Goal: Transaction & Acquisition: Purchase product/service

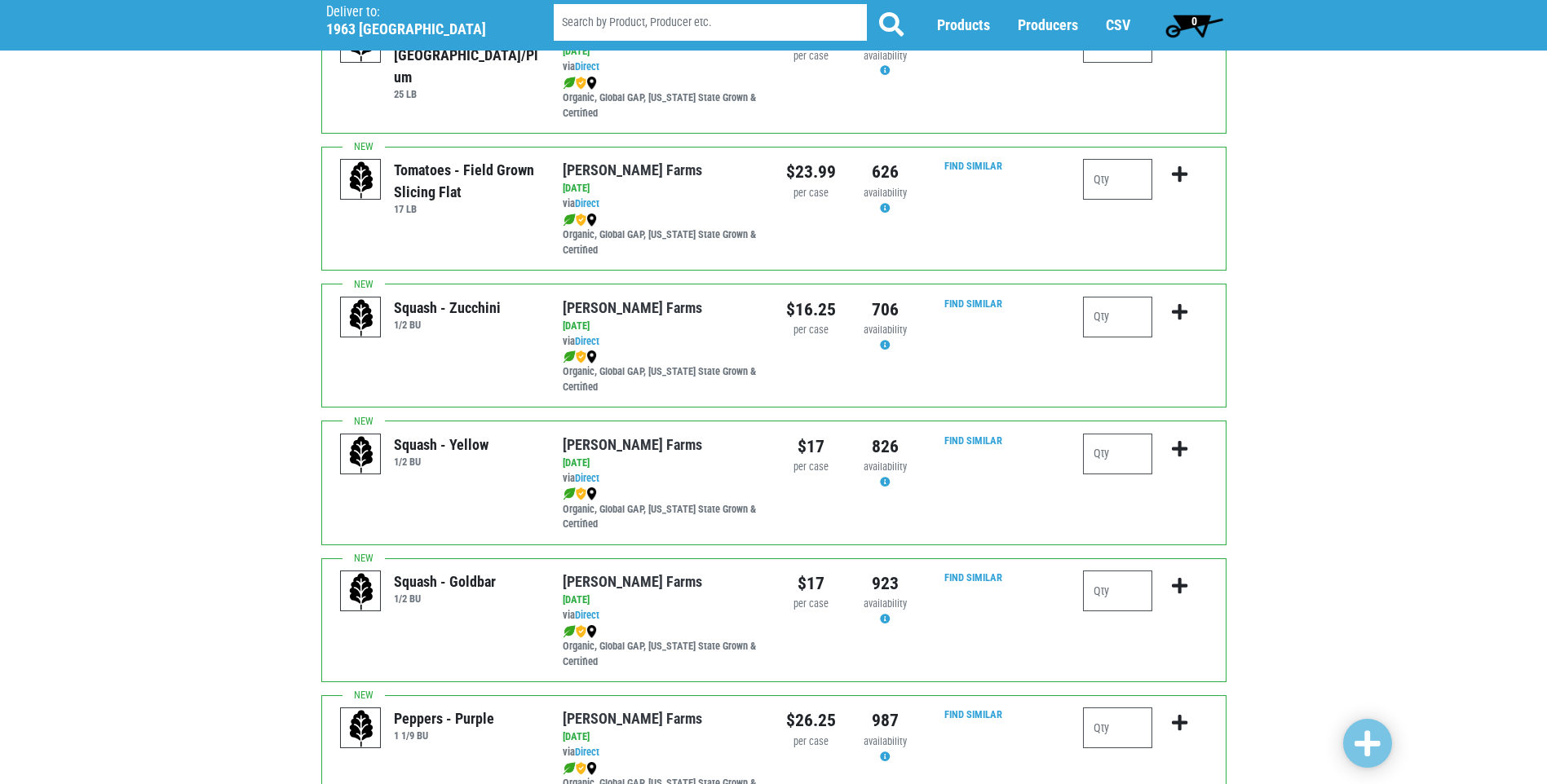
scroll to position [897, 0]
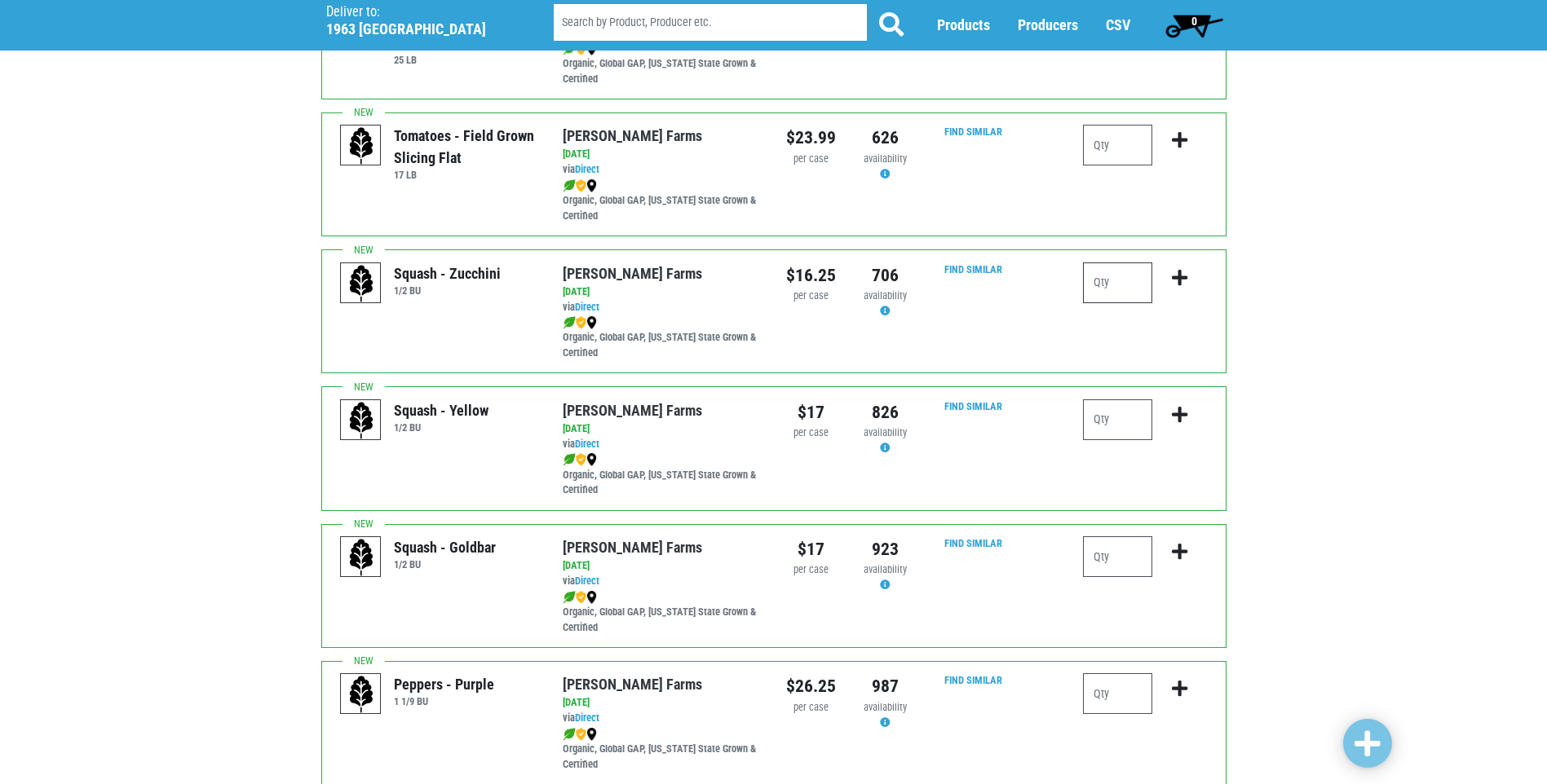
click at [1126, 286] on input "number" at bounding box center [1118, 283] width 69 height 41
type input "1"
click at [1183, 276] on icon "submit" at bounding box center [1180, 278] width 16 height 18
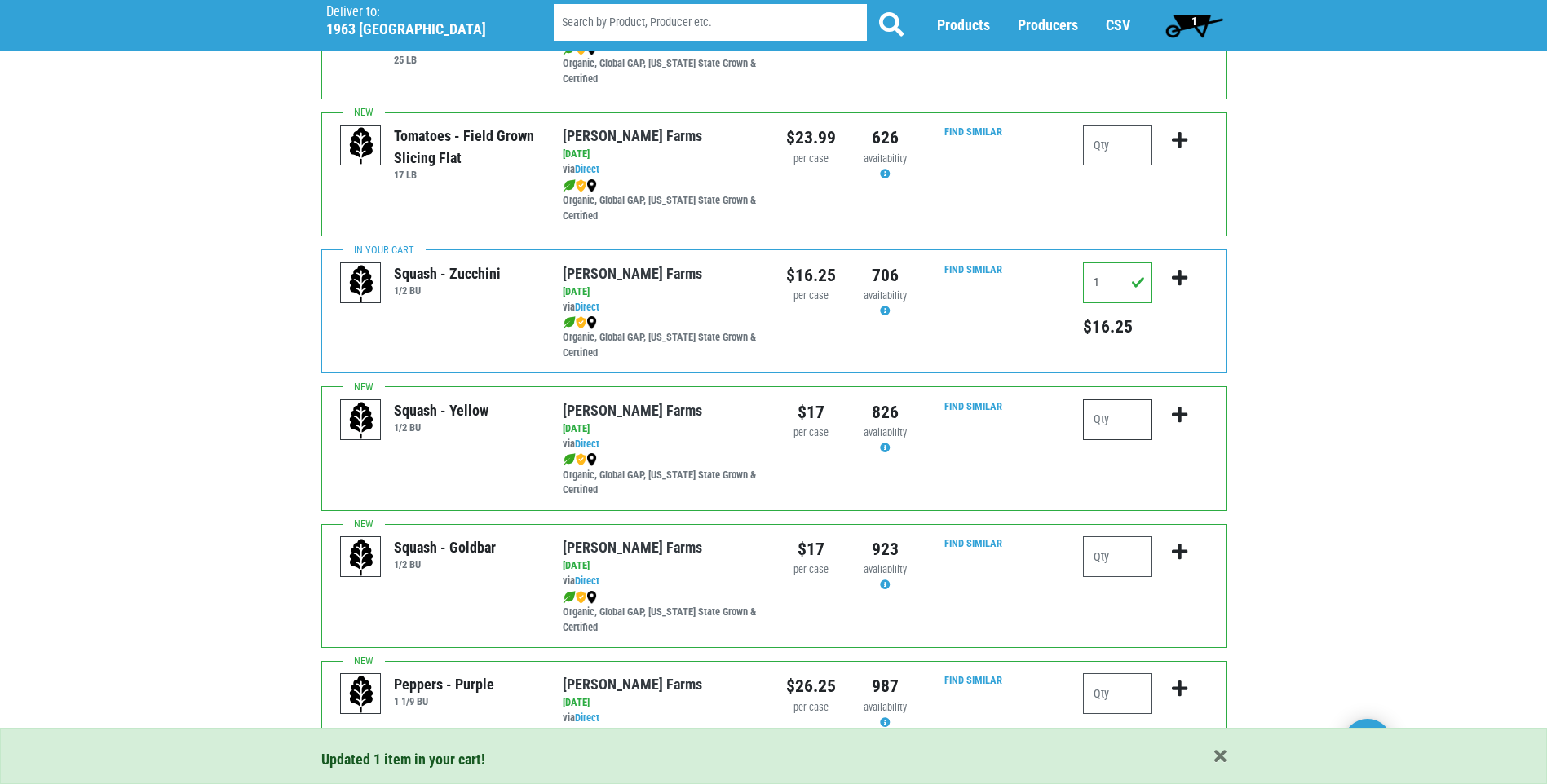
click at [1134, 425] on input "number" at bounding box center [1118, 420] width 69 height 41
type input "1"
click at [1185, 408] on icon "submit" at bounding box center [1180, 414] width 16 height 18
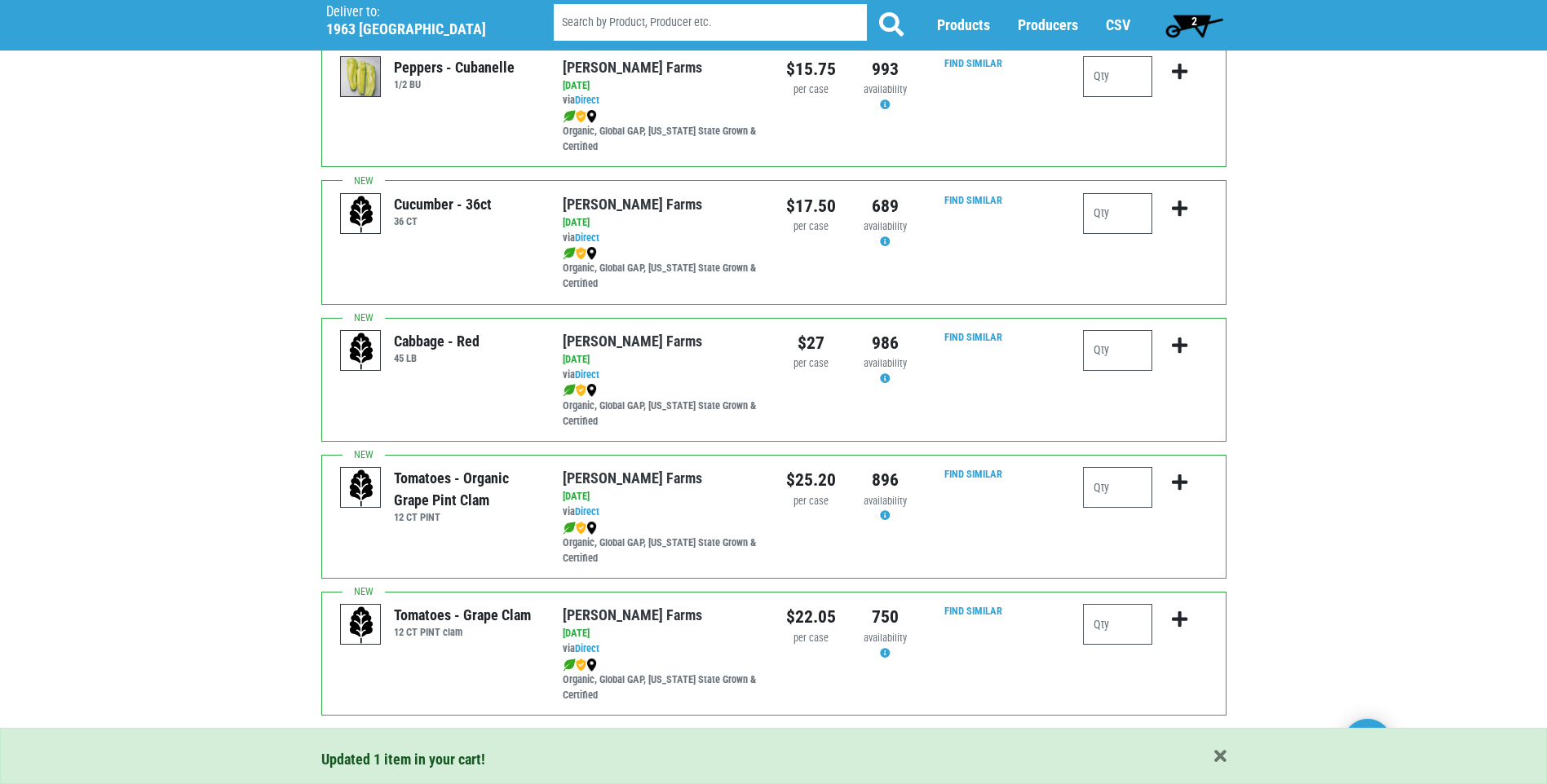
scroll to position [2235, 0]
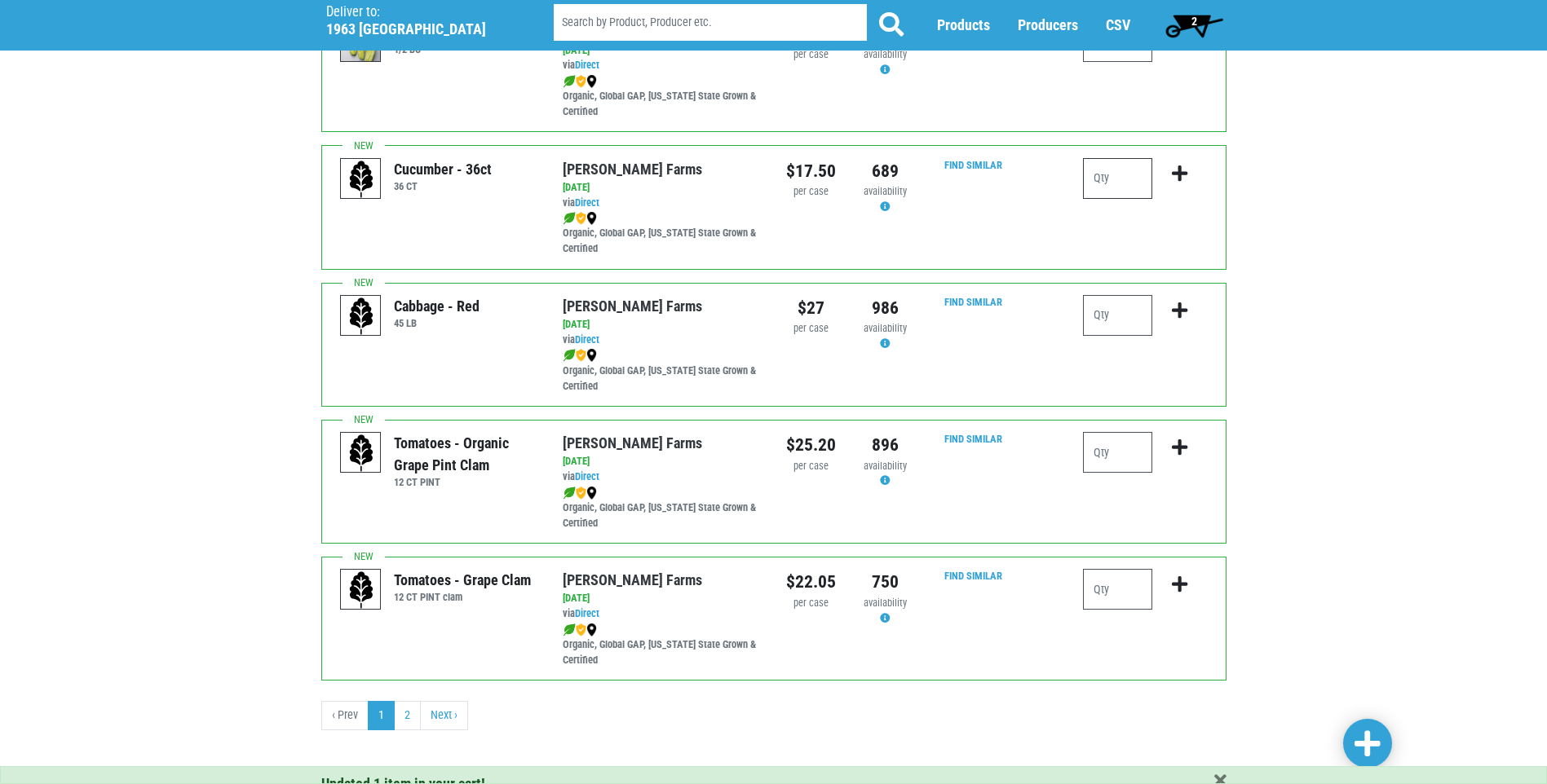
click at [1113, 183] on input "number" at bounding box center [1118, 178] width 69 height 41
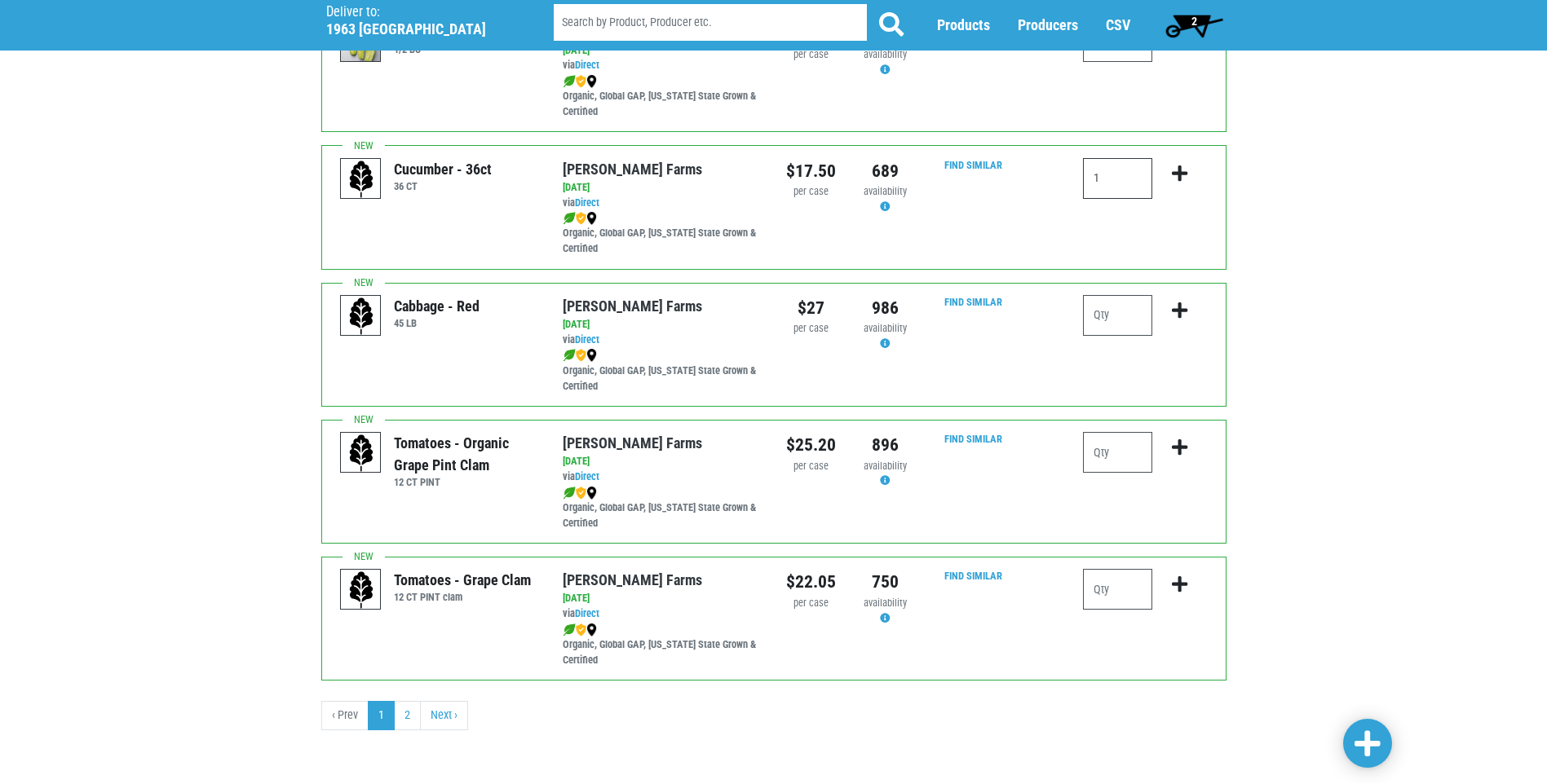
type input "1"
click at [1182, 169] on icon "submit" at bounding box center [1180, 173] width 16 height 18
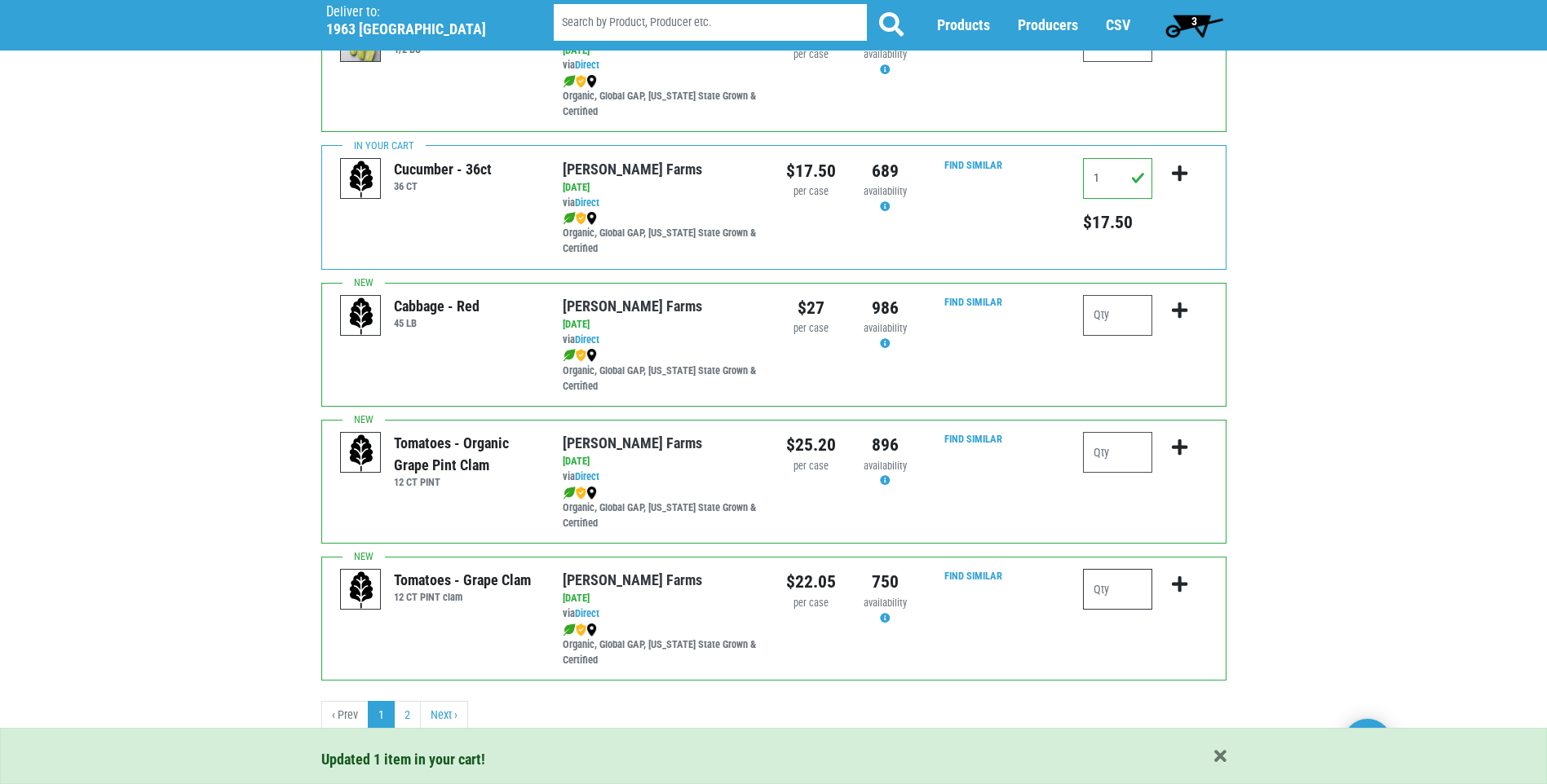
click at [1113, 589] on input "number" at bounding box center [1118, 590] width 69 height 41
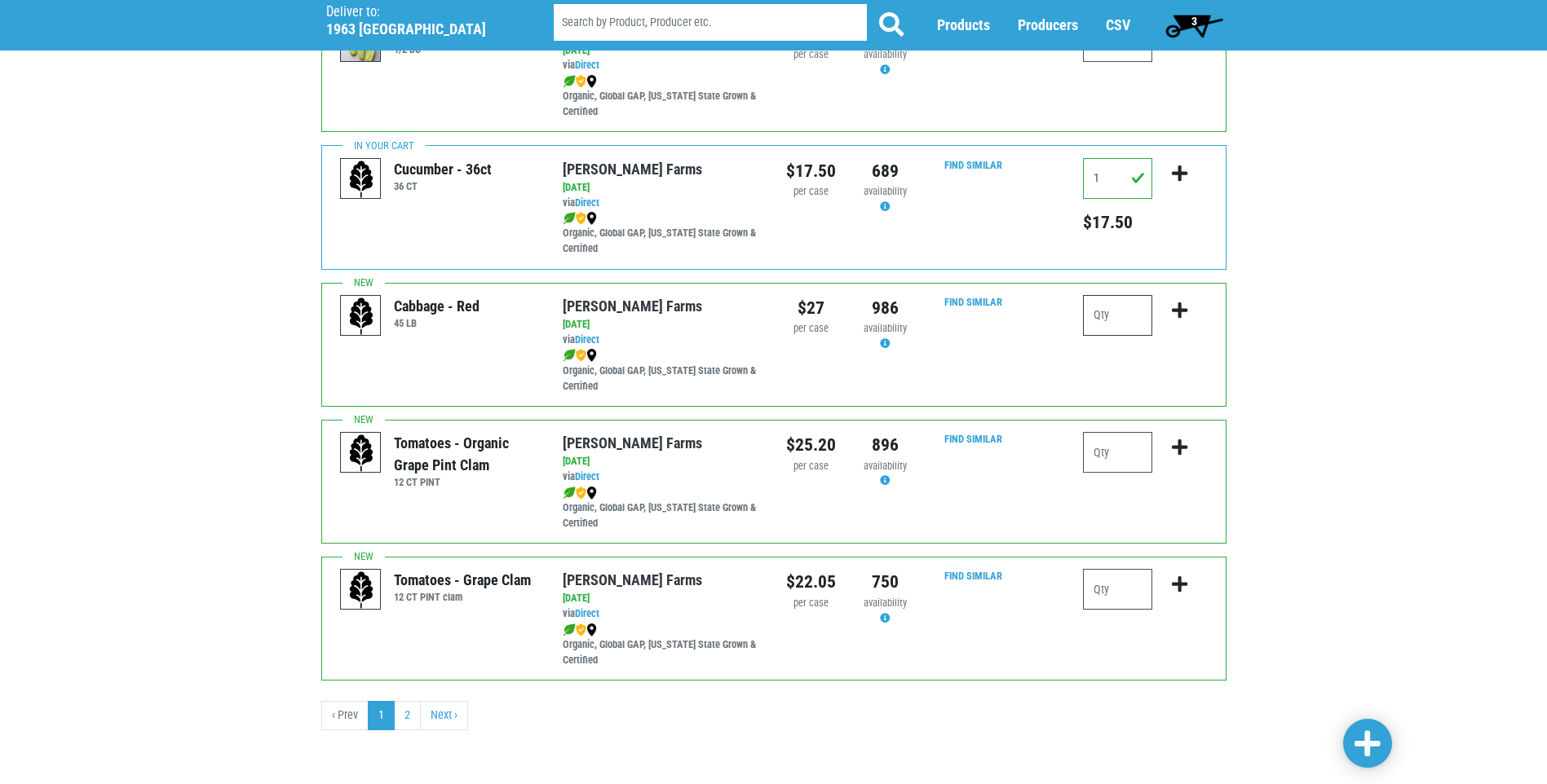
click at [1115, 317] on input "number" at bounding box center [1118, 316] width 69 height 41
type input "1"
click at [1183, 316] on icon "submit" at bounding box center [1180, 310] width 16 height 18
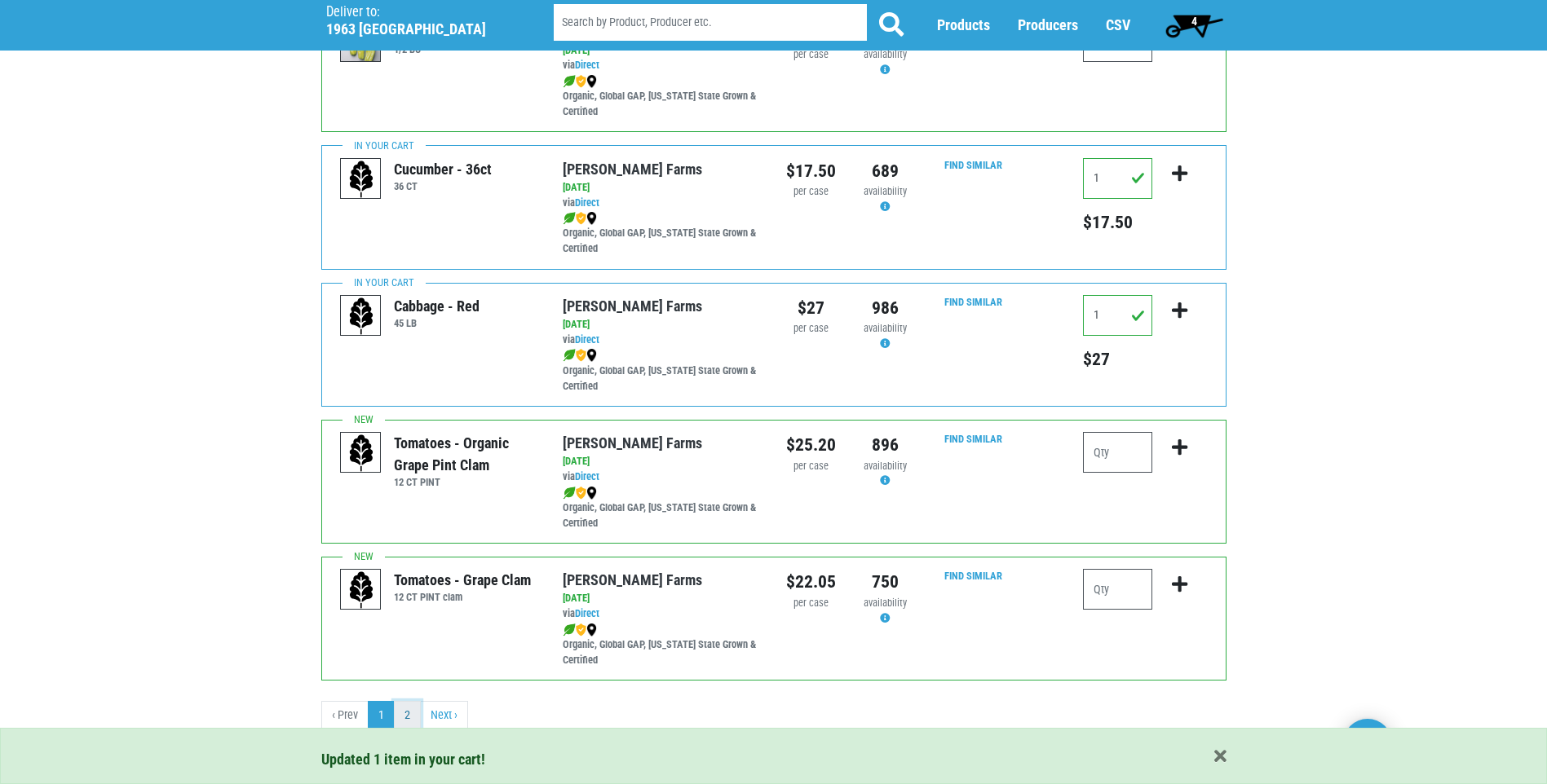
click at [410, 717] on link "2" at bounding box center [407, 715] width 27 height 29
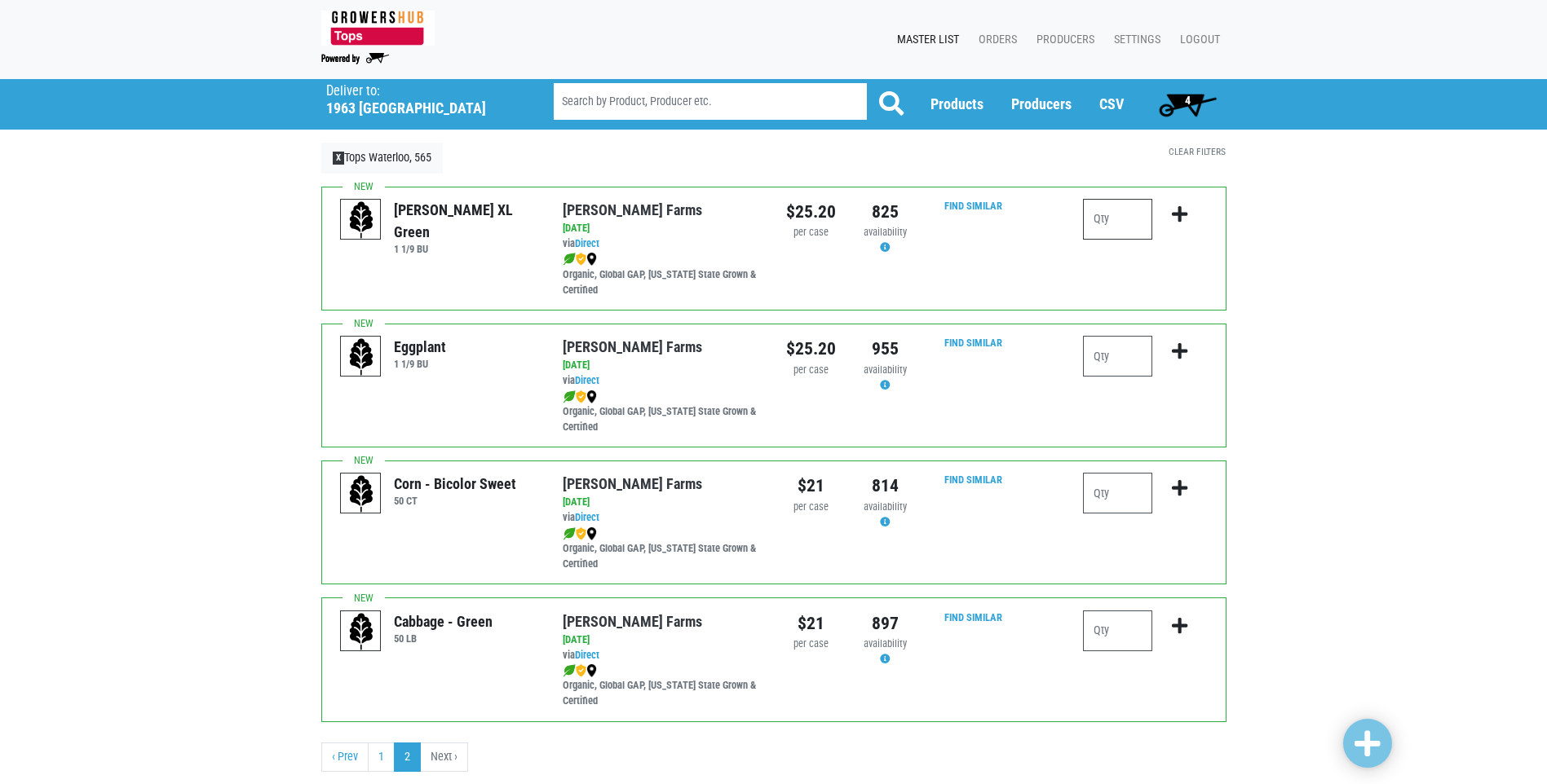
click at [1121, 206] on input "number" at bounding box center [1118, 220] width 69 height 41
type input "1"
click at [1186, 212] on icon "submit" at bounding box center [1180, 214] width 16 height 18
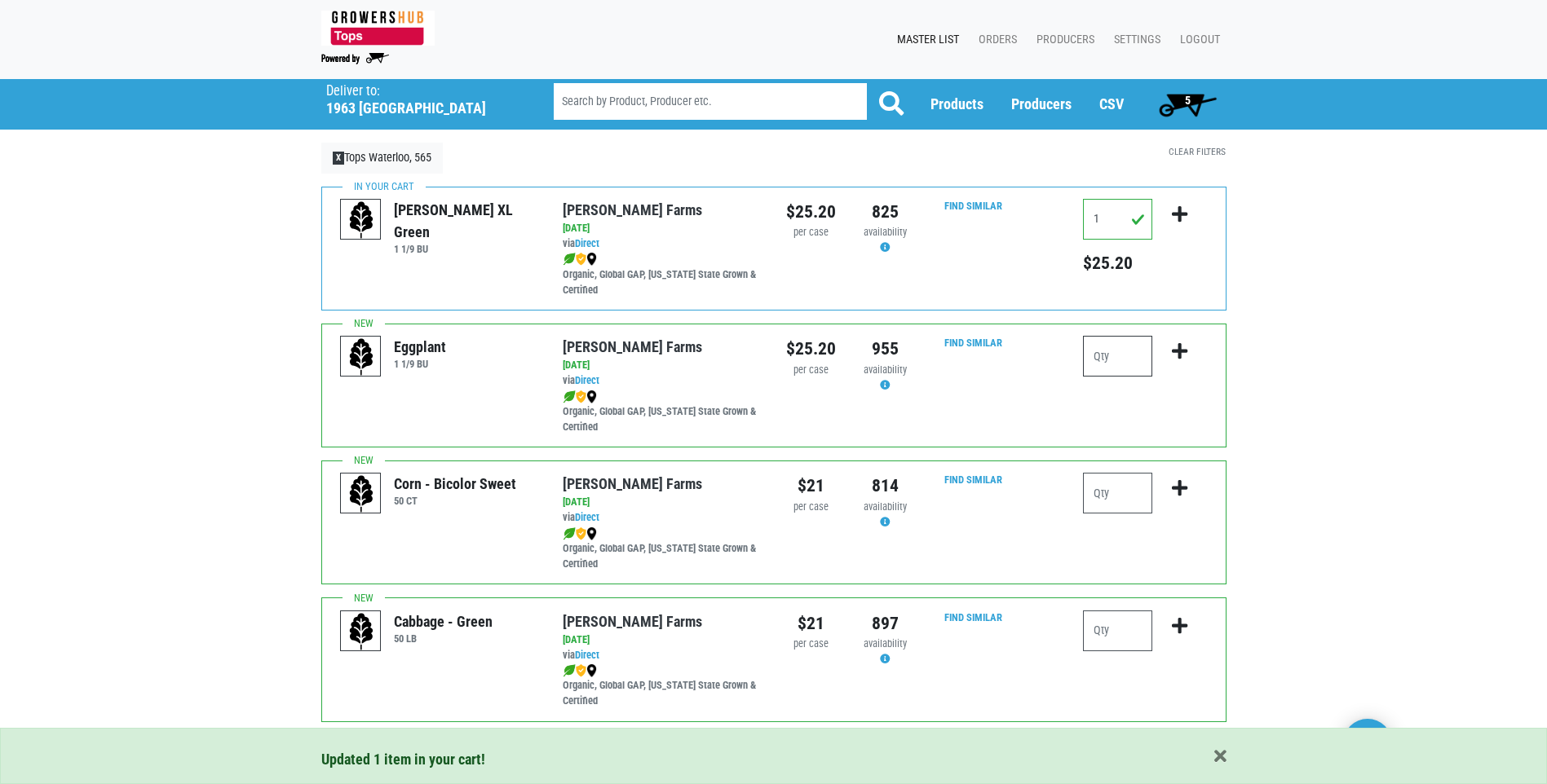
click at [1105, 355] on input "number" at bounding box center [1118, 356] width 69 height 41
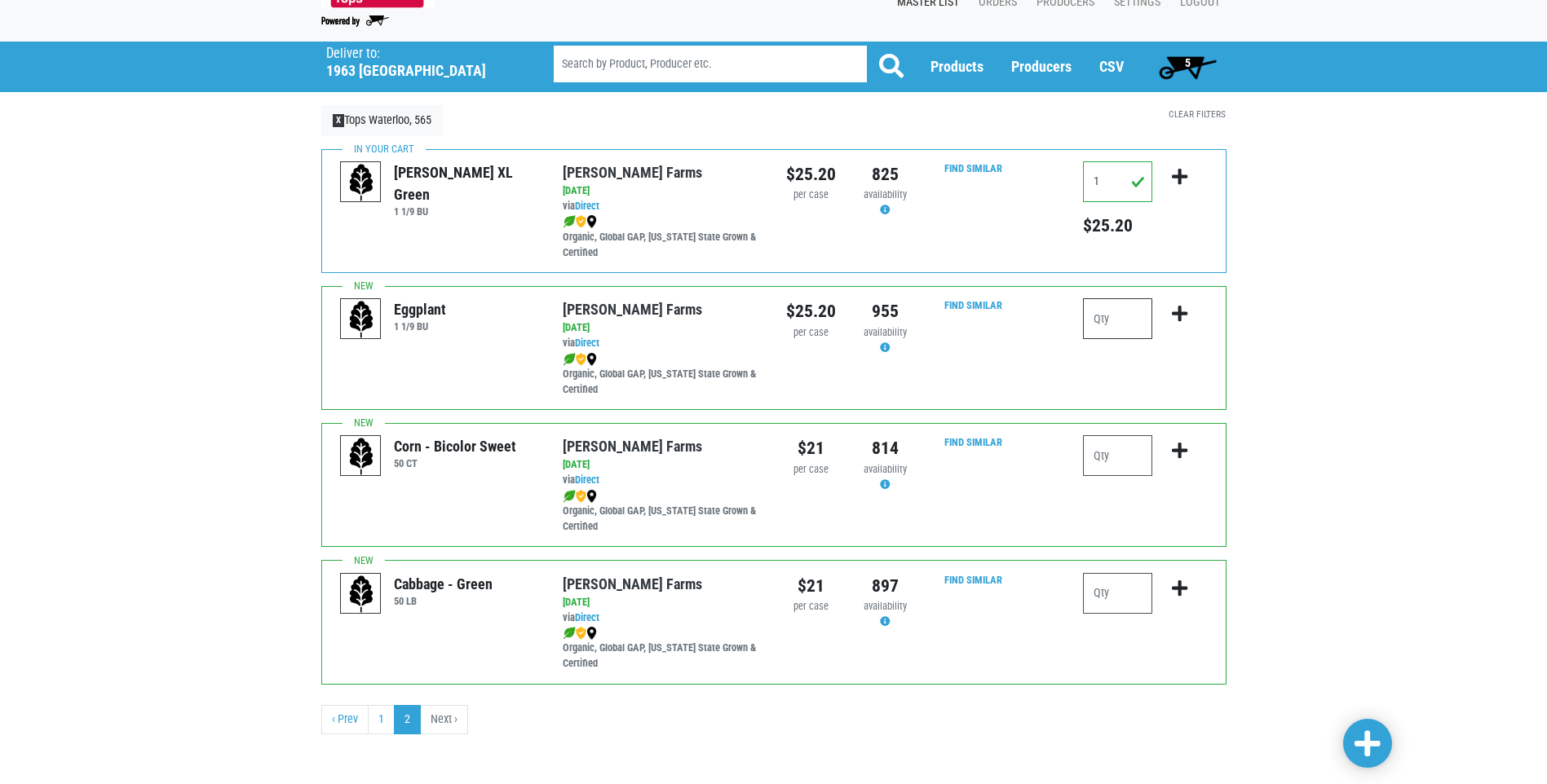
scroll to position [41, 0]
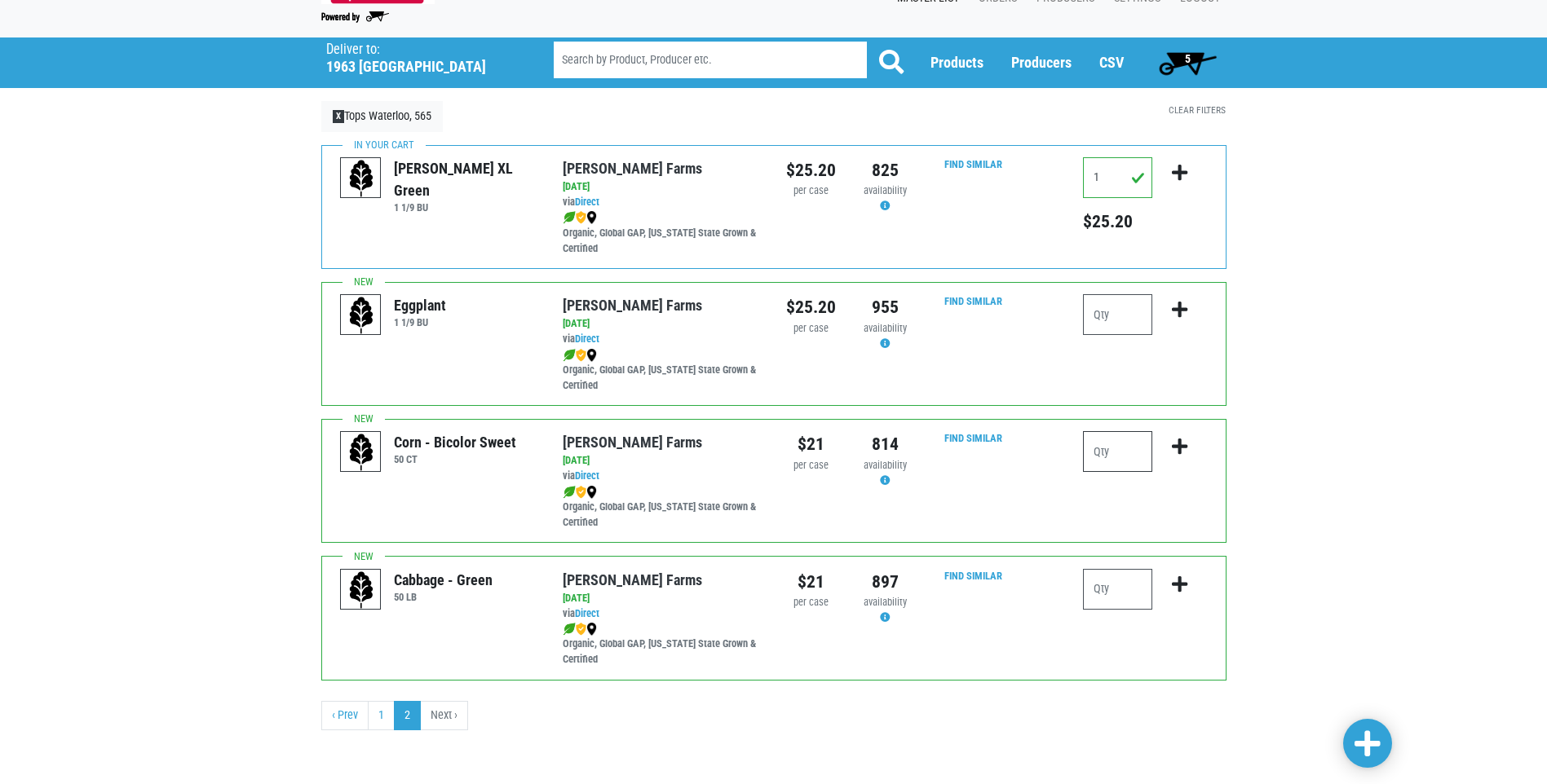
click at [1110, 456] on input "number" at bounding box center [1118, 451] width 69 height 41
type input "10"
click at [1177, 447] on icon "submit" at bounding box center [1180, 446] width 16 height 18
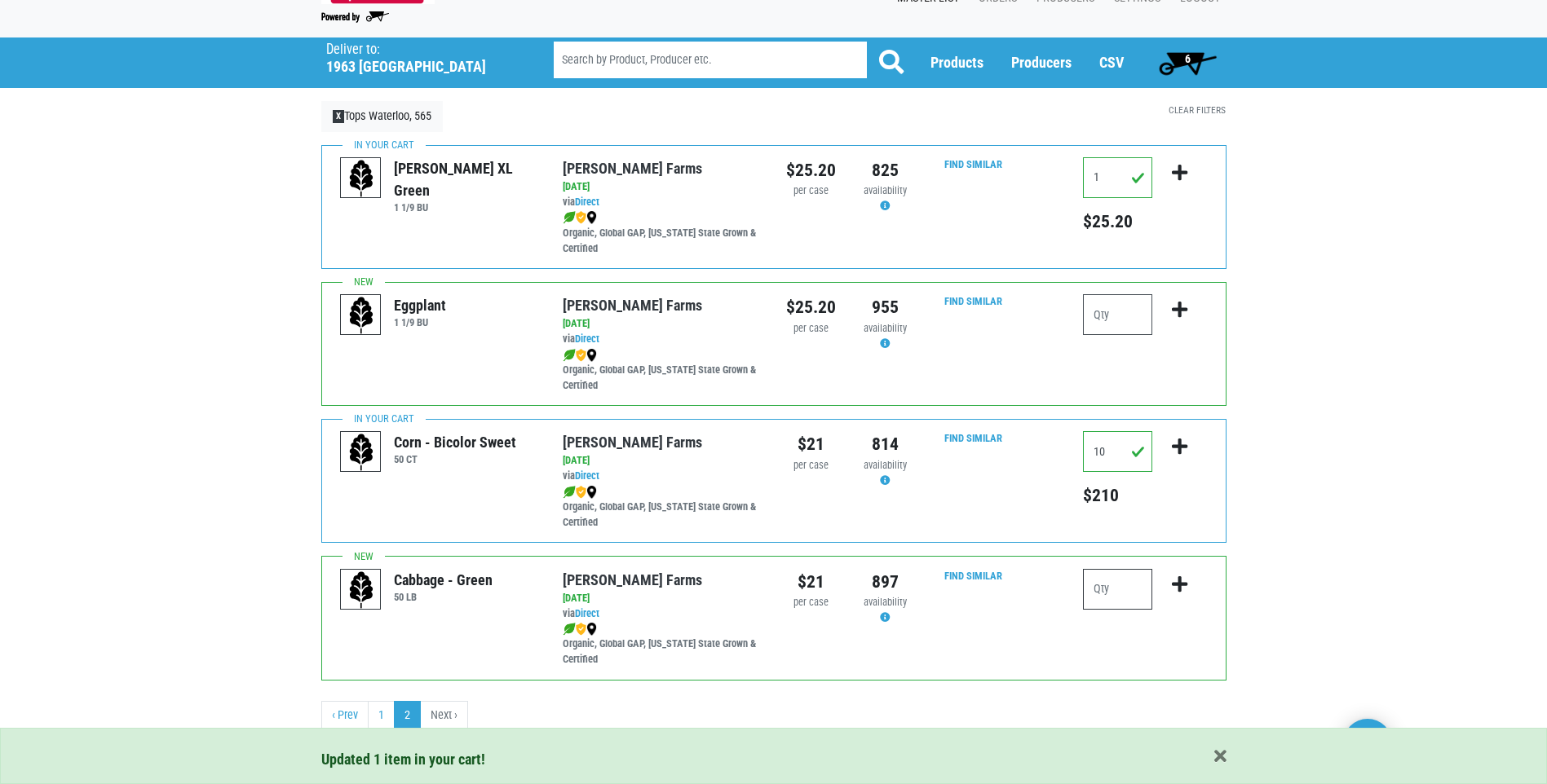
click at [1124, 601] on input "number" at bounding box center [1118, 590] width 69 height 41
type input "1"
click at [1173, 583] on icon "submit" at bounding box center [1180, 584] width 16 height 18
click at [1185, 56] on span "7" at bounding box center [1188, 59] width 6 height 13
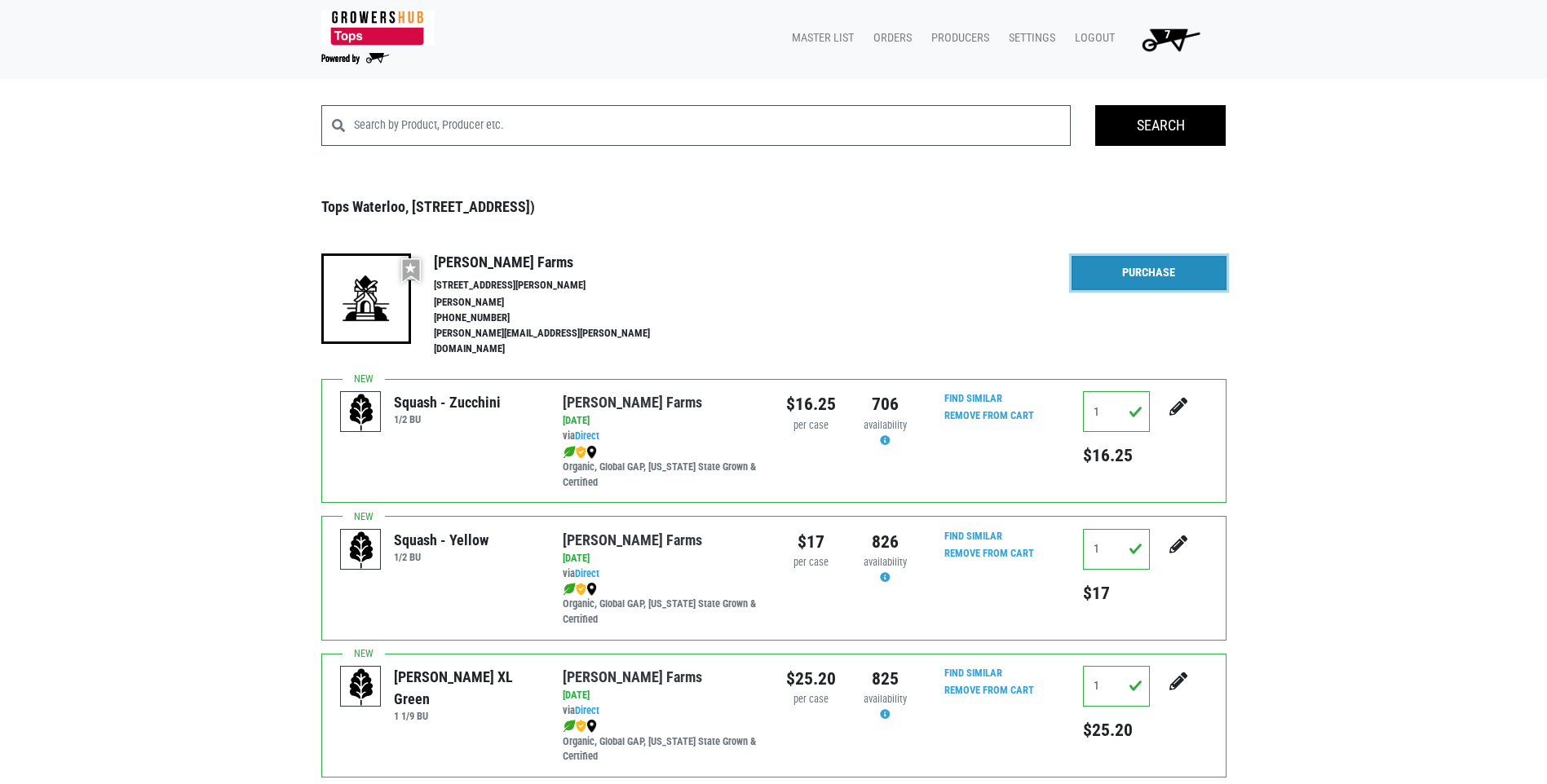
click at [1110, 263] on link "Purchase" at bounding box center [1149, 273] width 155 height 35
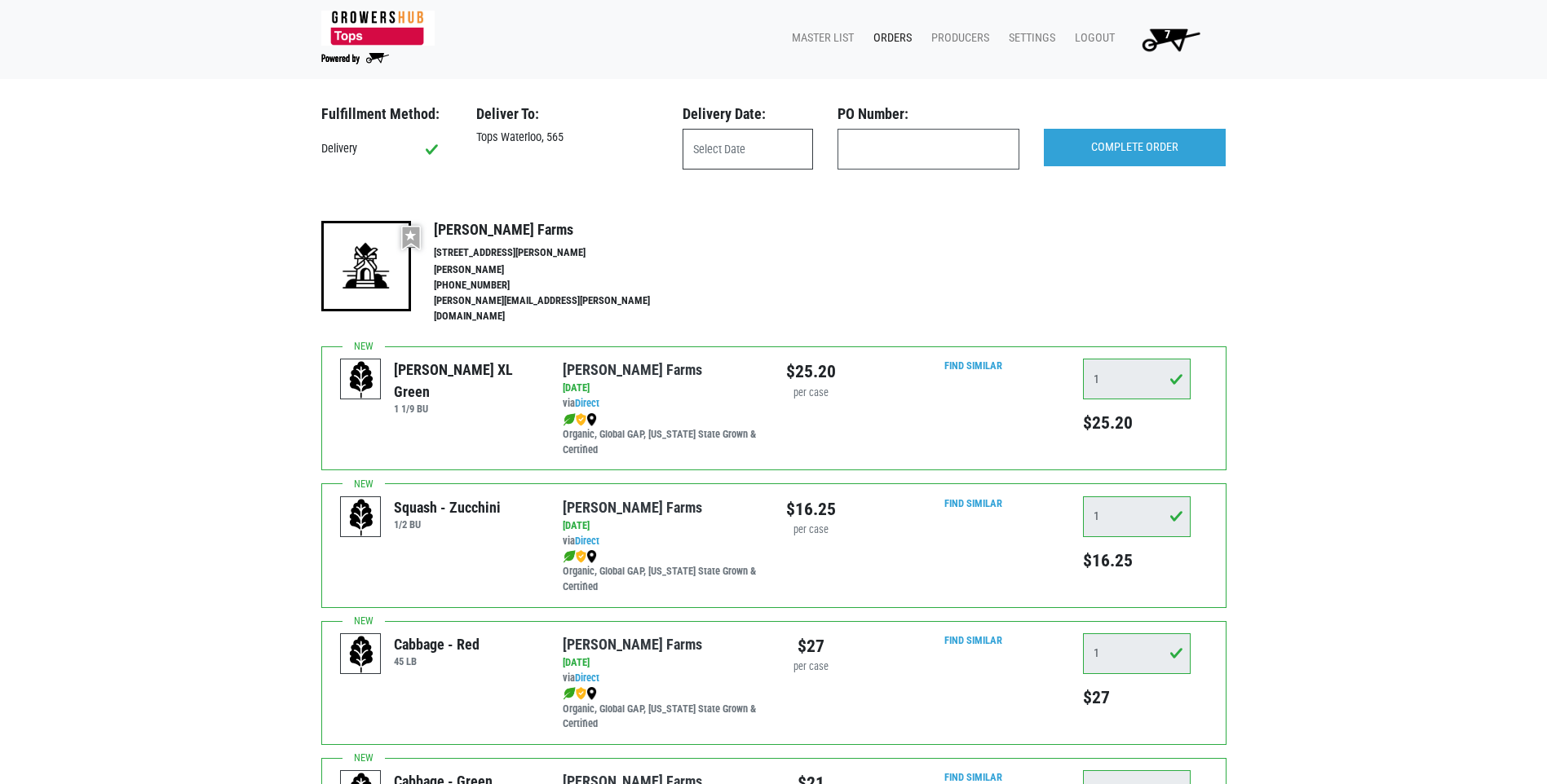
click at [732, 137] on input "text" at bounding box center [748, 150] width 131 height 41
click at [909, 342] on span "23" at bounding box center [916, 333] width 32 height 32
type input "[DATE]"
click at [1139, 149] on input "COMPLETE ORDER" at bounding box center [1135, 148] width 182 height 37
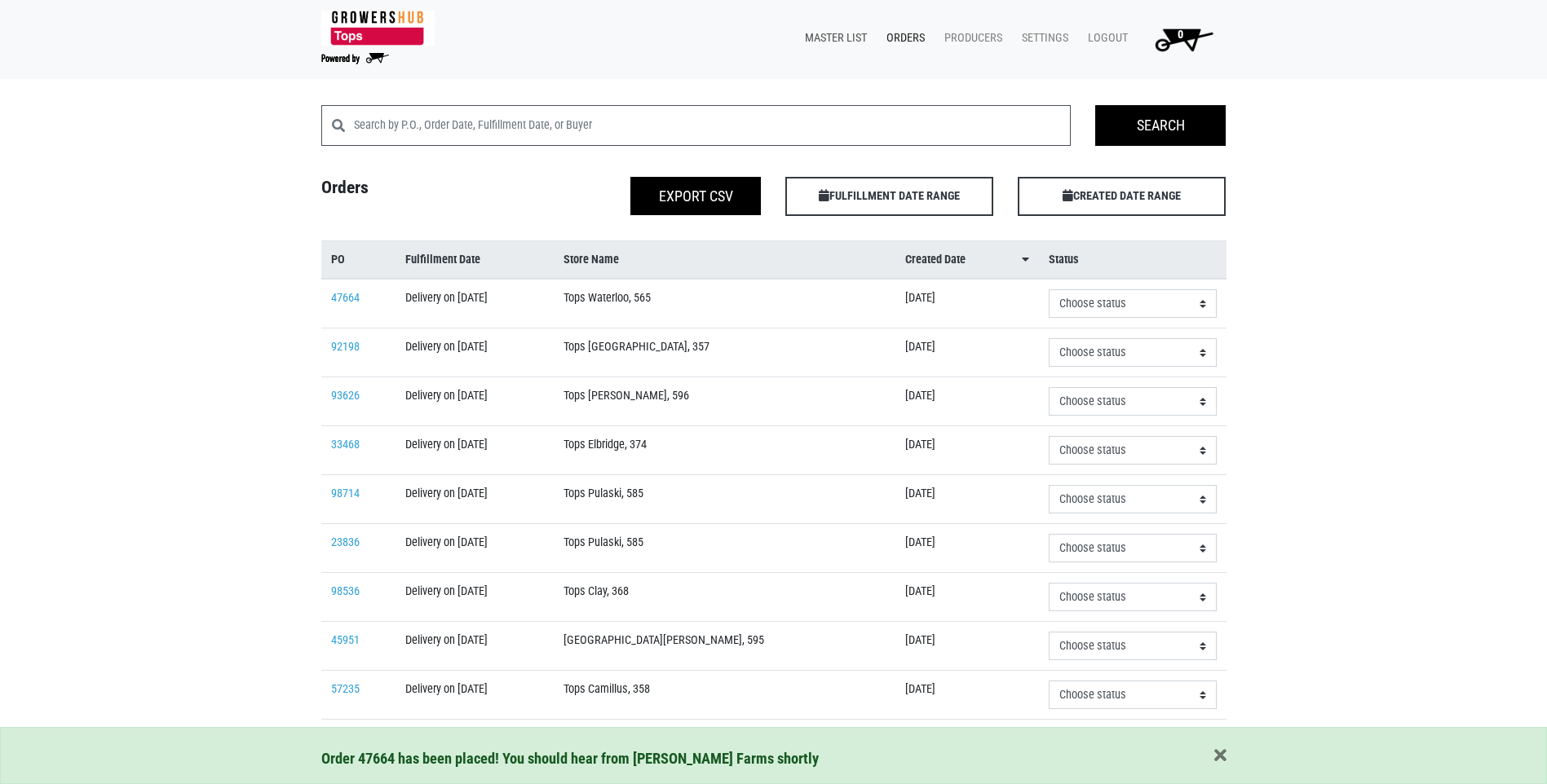
click at [842, 39] on link "Master List" at bounding box center [832, 37] width 81 height 31
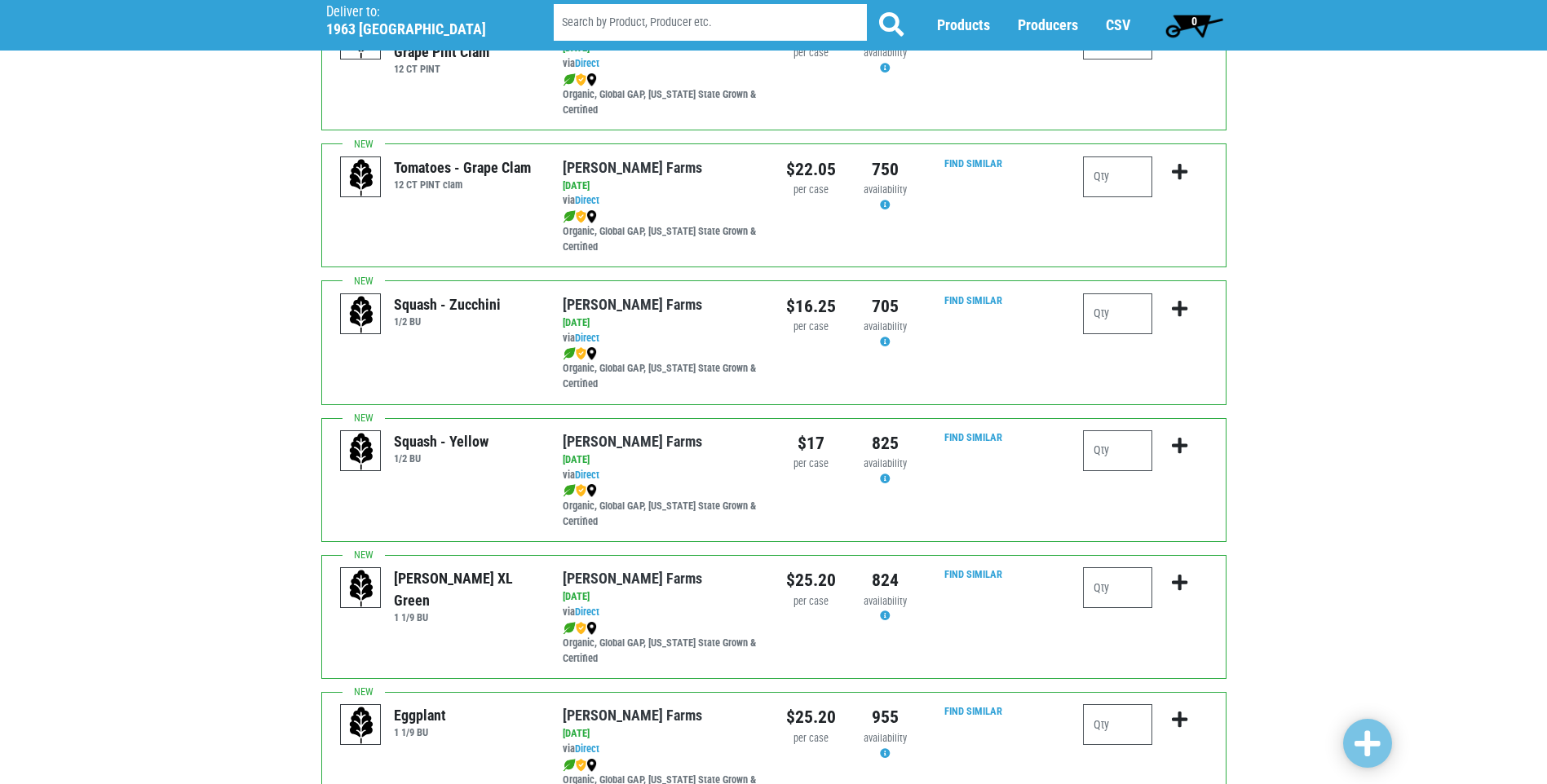
scroll to position [2235, 0]
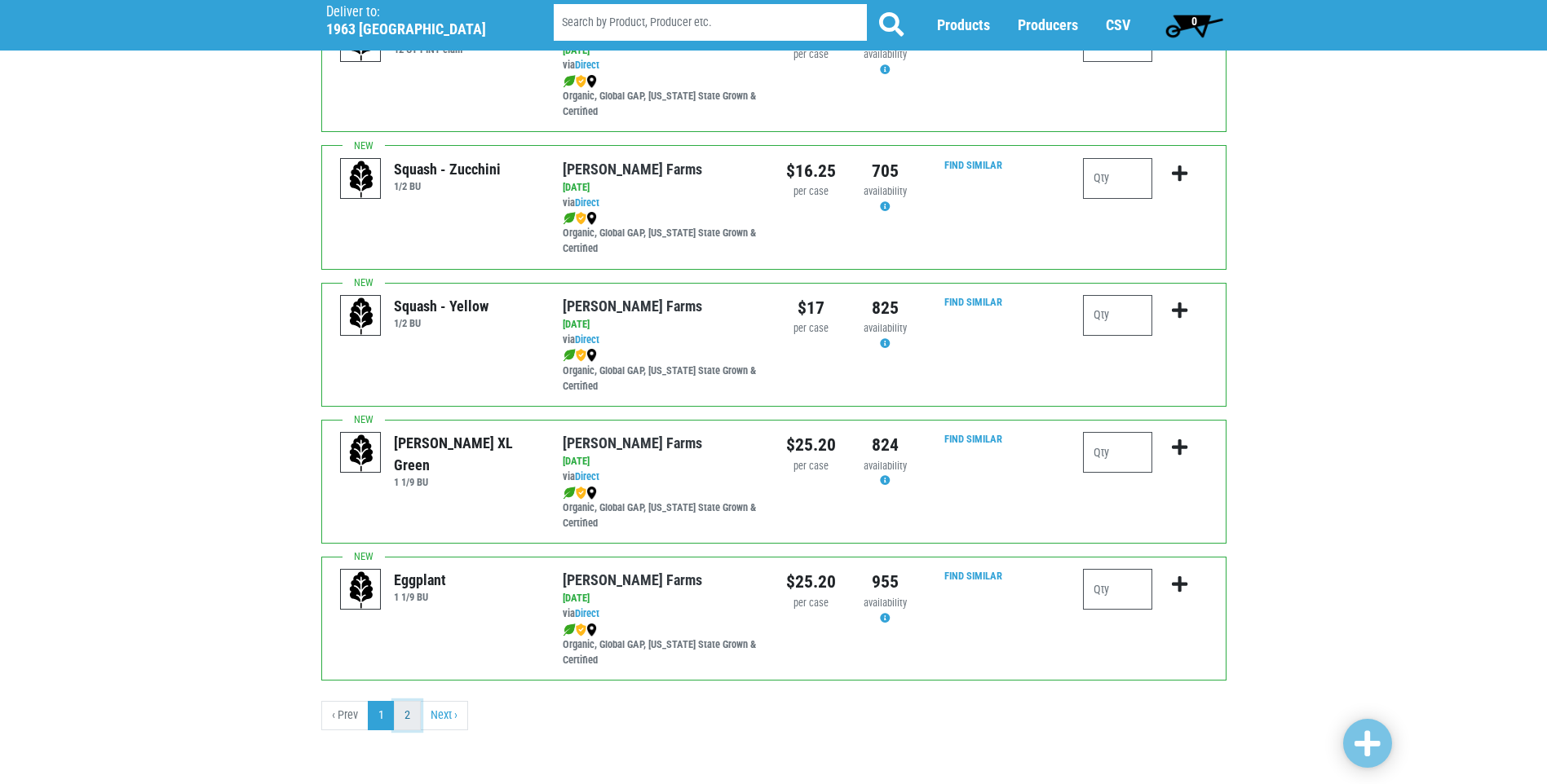
click at [409, 720] on link "2" at bounding box center [407, 715] width 27 height 29
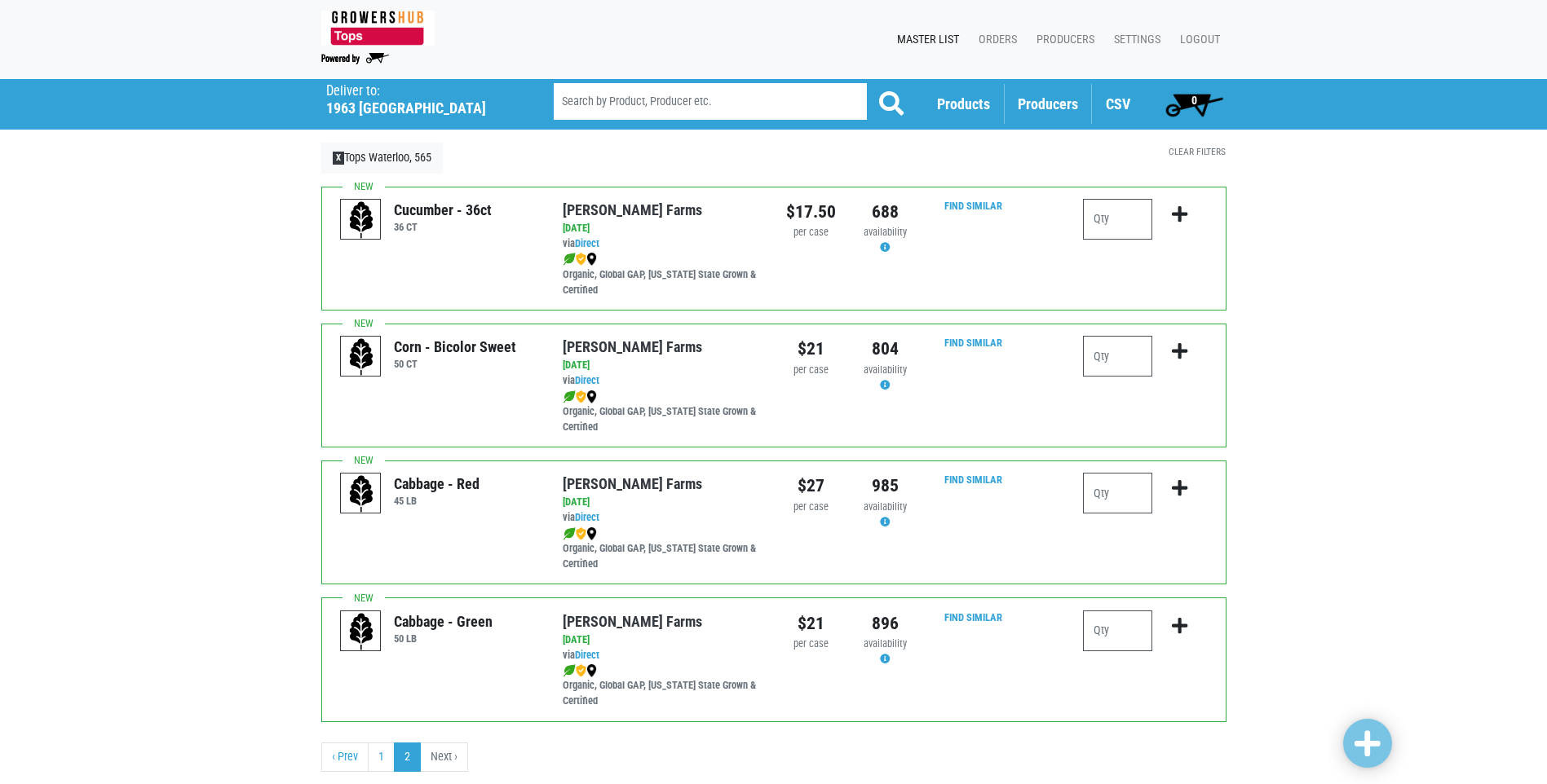
click at [1047, 104] on span "Producers" at bounding box center [1048, 104] width 61 height 17
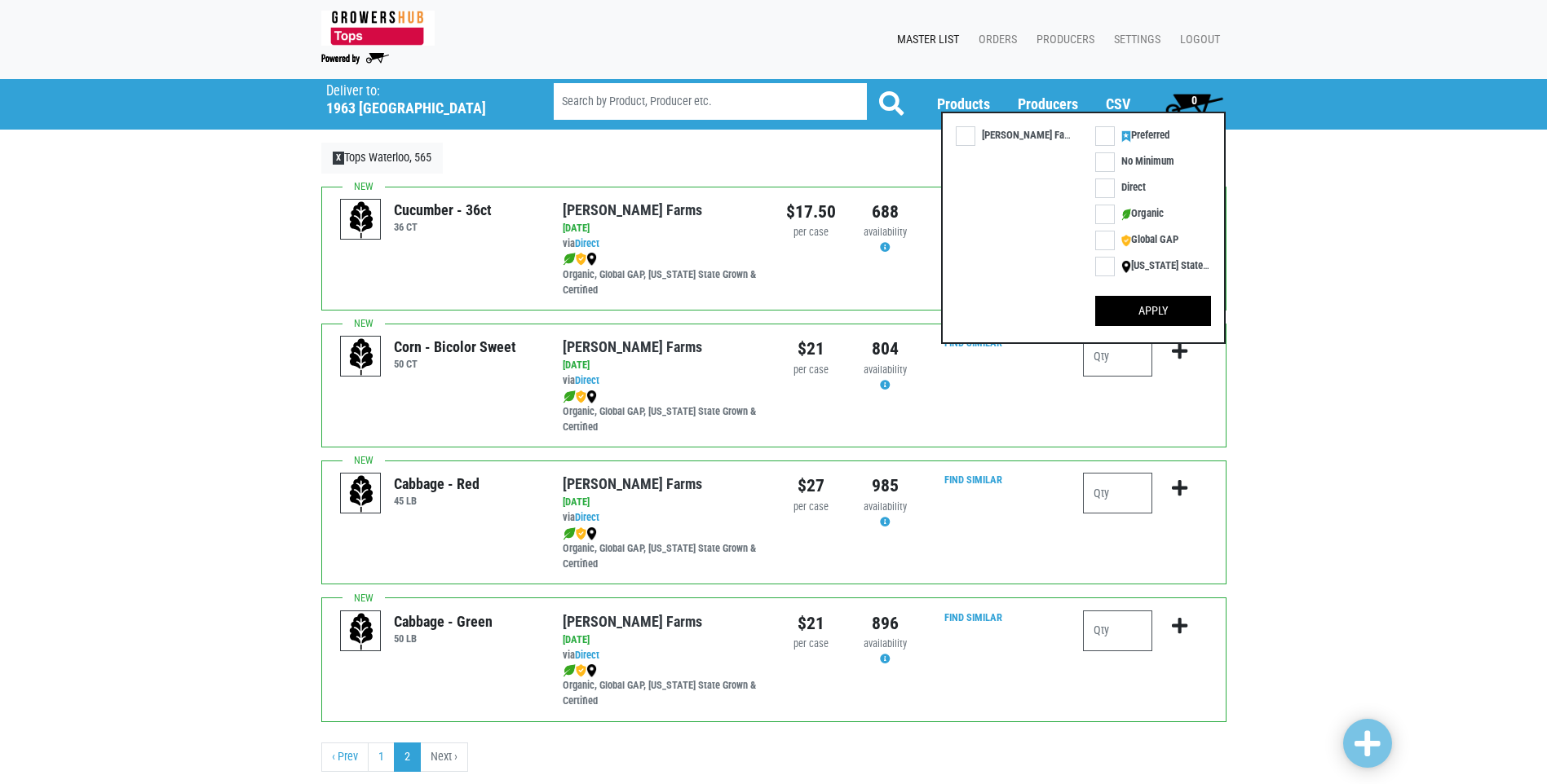
click at [1319, 197] on div "Deliver To Tops Waterloo, 565 (1963 Kingdom Plaza, Waterloo, NY 13165, USA) Del…" at bounding box center [773, 432] width 1547 height 706
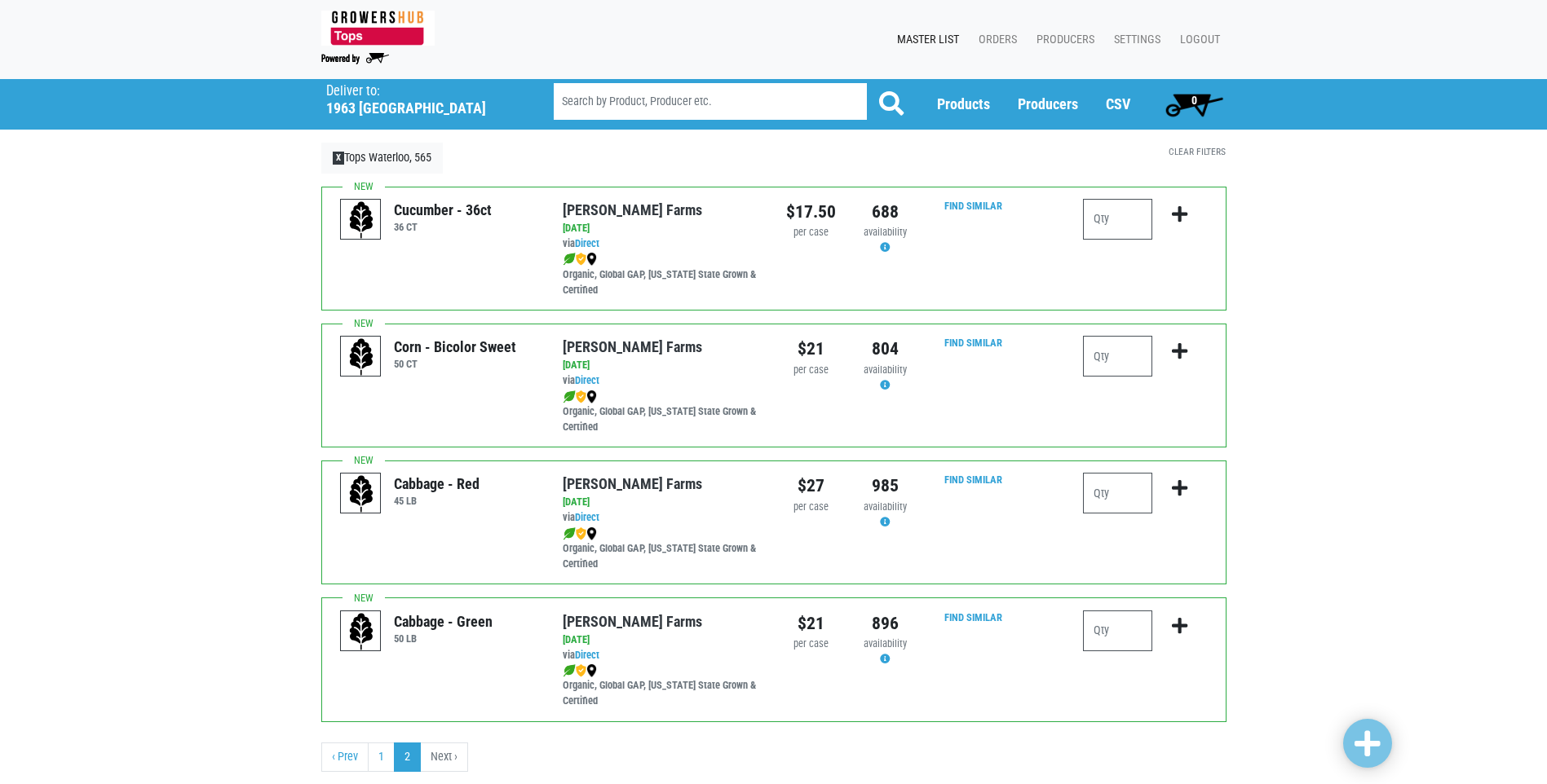
click at [944, 42] on link "Master List" at bounding box center [924, 39] width 81 height 31
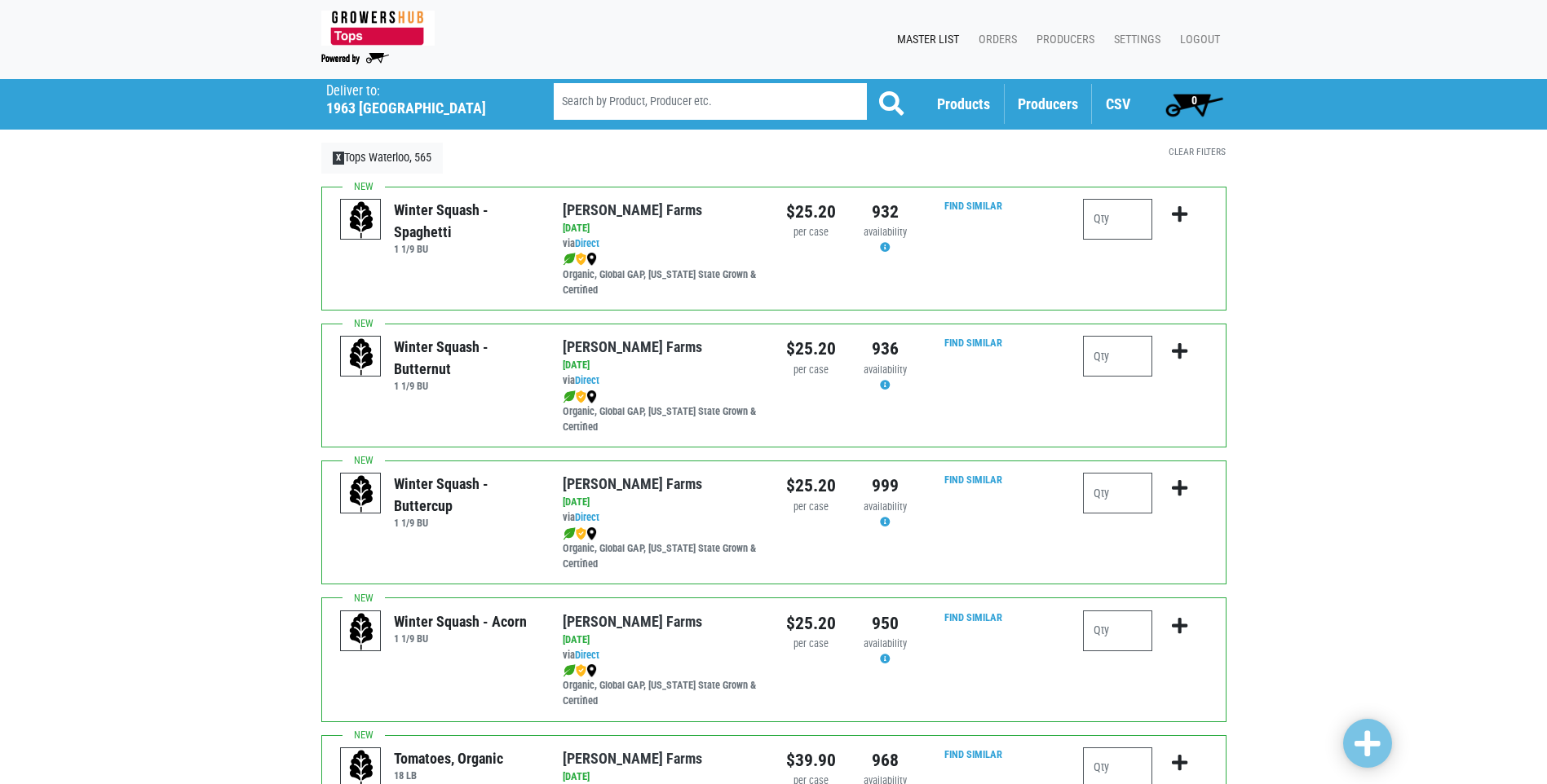
click at [1063, 109] on span "Producers" at bounding box center [1048, 104] width 61 height 17
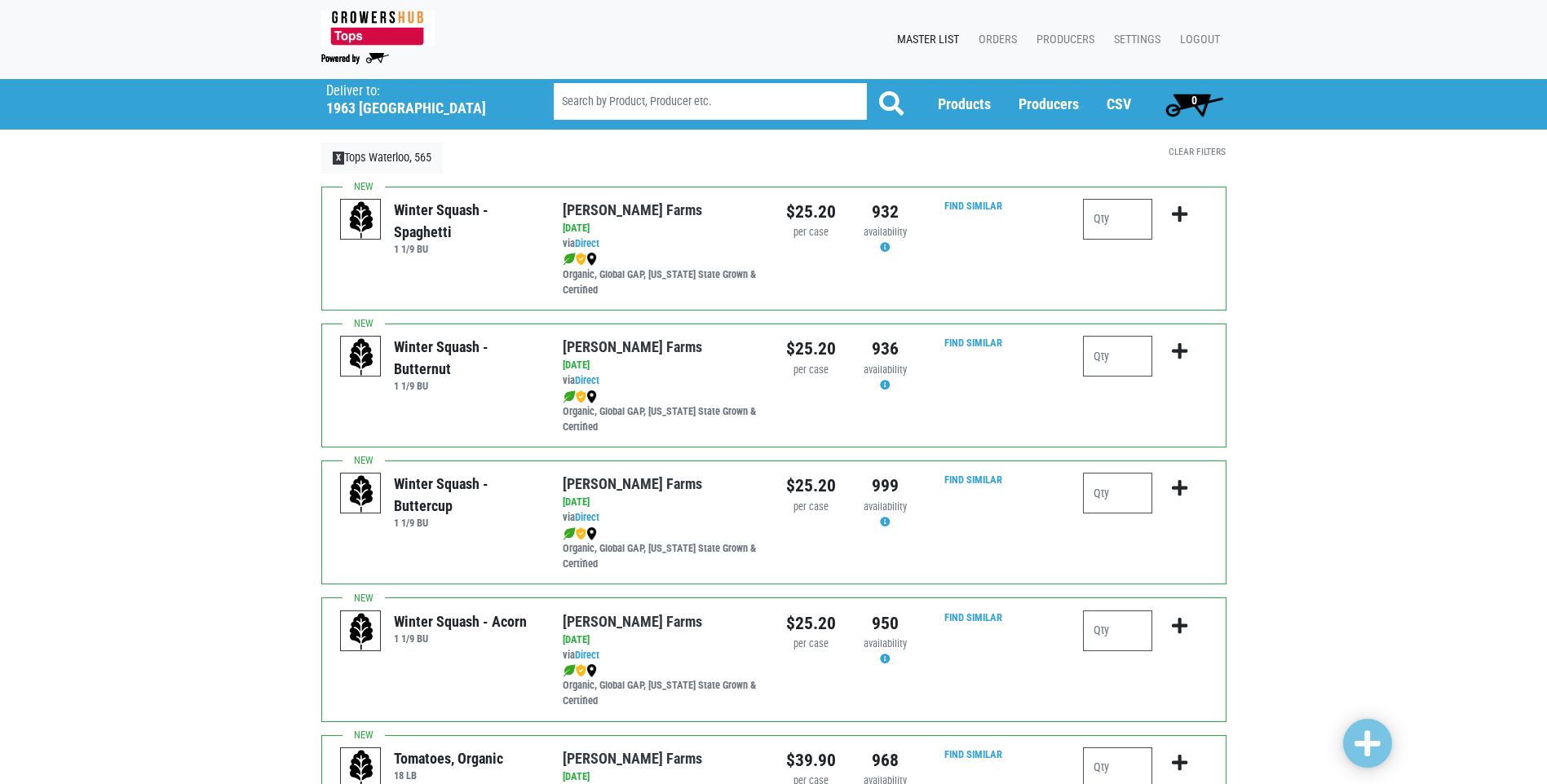
click at [1192, 95] on span "0" at bounding box center [1195, 100] width 6 height 13
